Goal: Task Accomplishment & Management: Manage account settings

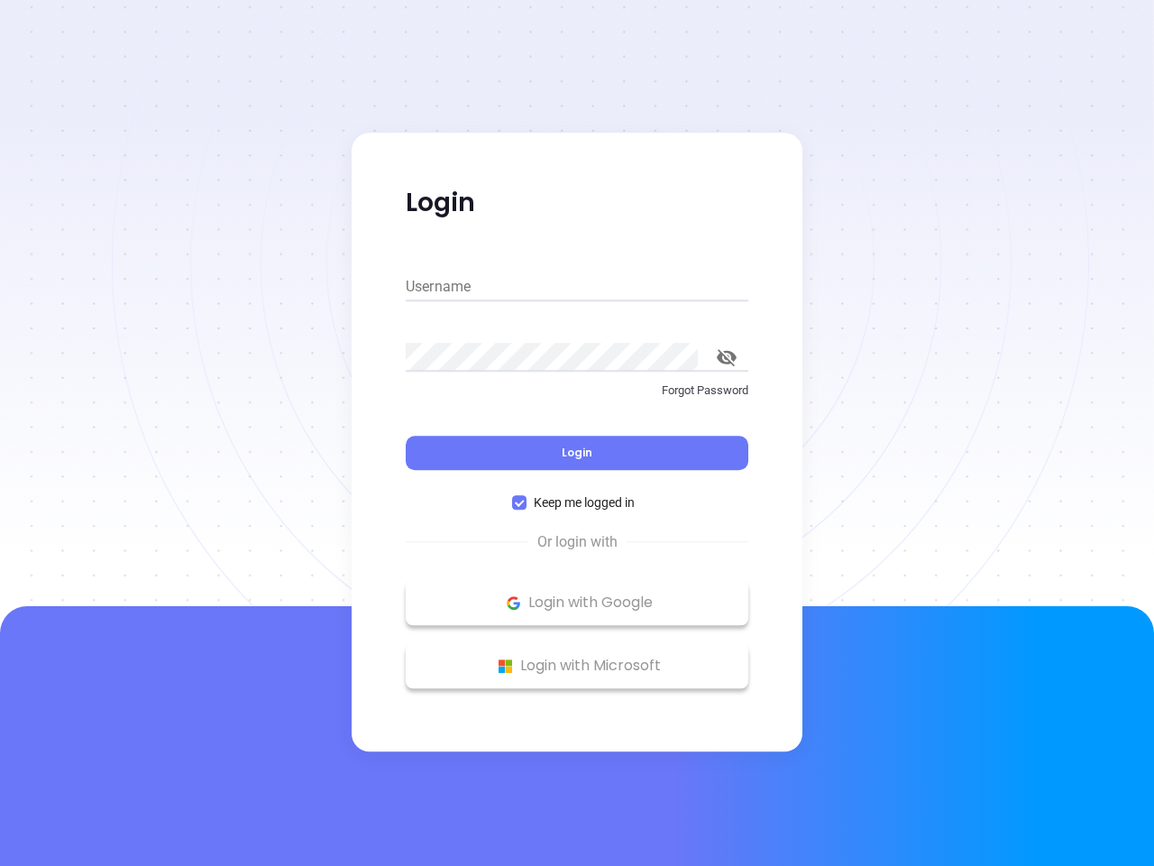
click at [577, 433] on div "Login" at bounding box center [577, 442] width 343 height 56
click at [577, 287] on input "Username" at bounding box center [577, 286] width 343 height 29
click at [727, 357] on icon "toggle password visibility" at bounding box center [727, 357] width 20 height 17
click at [577, 453] on span "Login" at bounding box center [577, 452] width 31 height 15
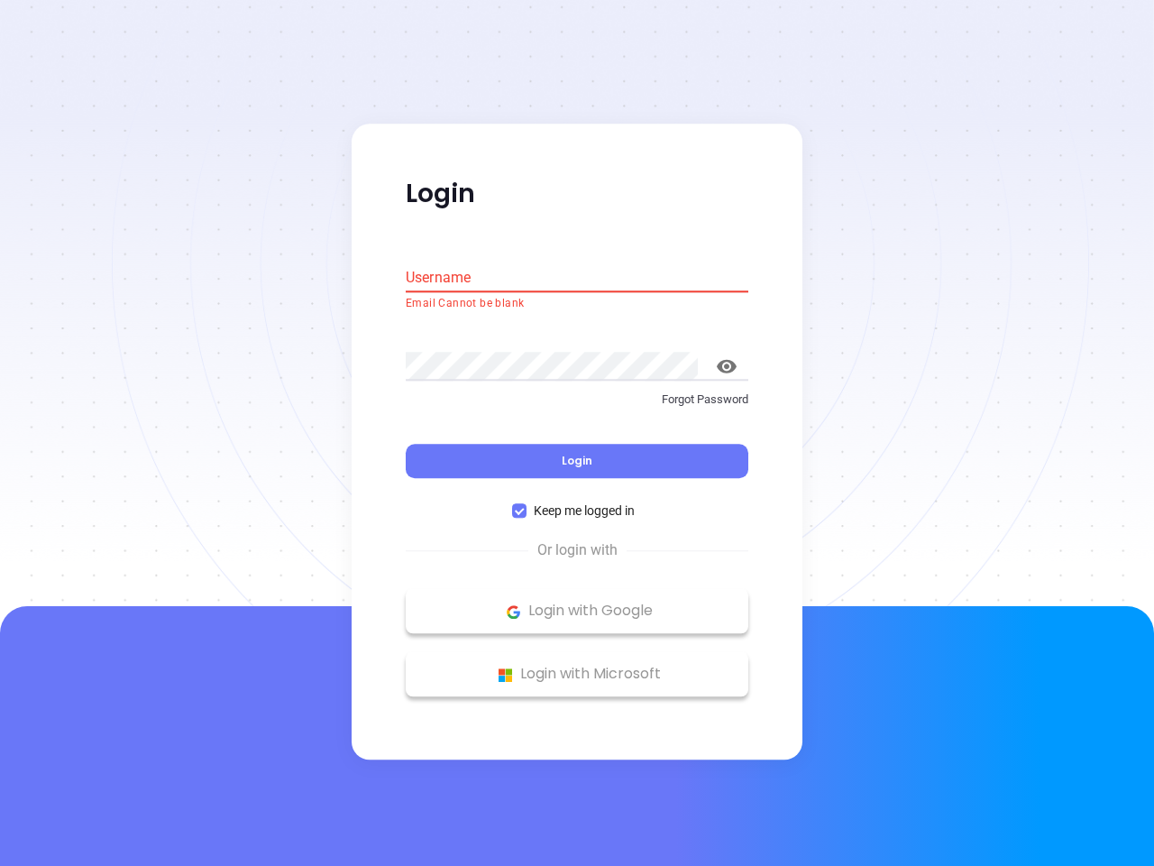
click at [577, 502] on span "Keep me logged in" at bounding box center [584, 511] width 115 height 20
click at [527, 504] on input "Keep me logged in" at bounding box center [519, 511] width 14 height 14
checkbox input "false"
click at [577, 602] on p "Login with Google" at bounding box center [577, 611] width 325 height 27
click at [577, 666] on p "Login with Microsoft" at bounding box center [577, 674] width 325 height 27
